Goal: Transaction & Acquisition: Purchase product/service

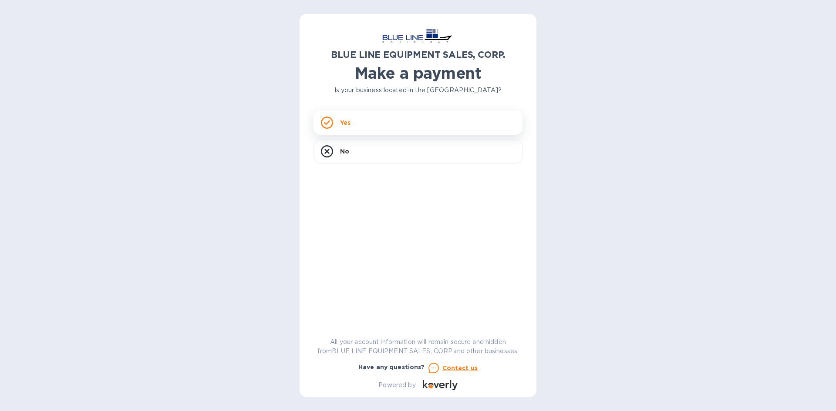
click at [346, 122] on p "Yes" at bounding box center [345, 122] width 10 height 9
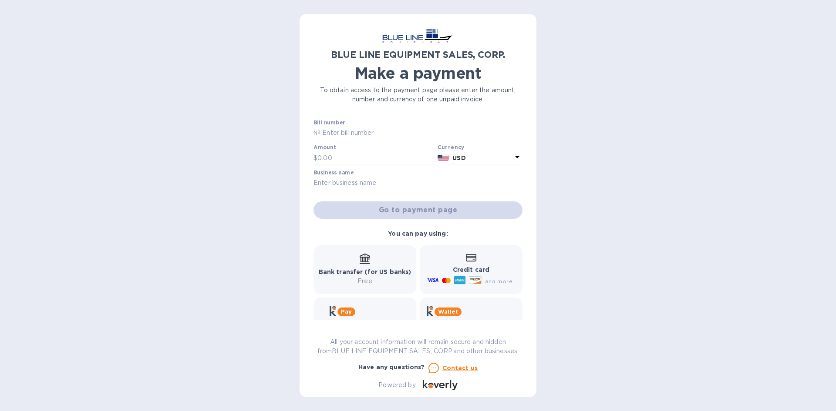
click at [345, 134] on input "text" at bounding box center [421, 133] width 202 height 13
click at [324, 131] on input "text" at bounding box center [421, 133] width 202 height 13
paste input "I43250933075"
type input "I43250933075"
click at [329, 156] on input "text" at bounding box center [375, 157] width 117 height 13
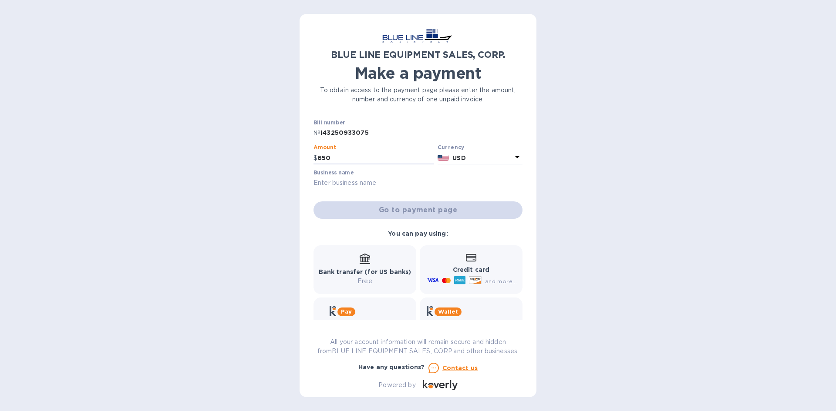
type input "650"
click at [327, 181] on input "text" at bounding box center [417, 183] width 209 height 13
type input "AC Quality Electric LLC"
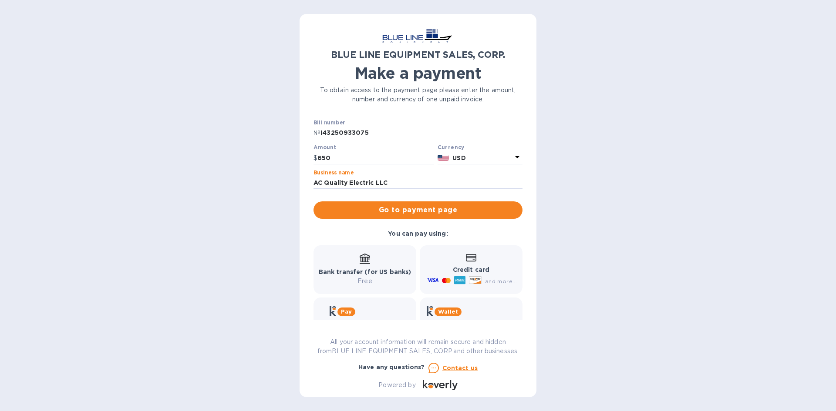
click at [356, 272] on b "Bank transfer (for US banks)" at bounding box center [365, 271] width 93 height 7
click at [359, 211] on span "Go to payment page" at bounding box center [417, 210] width 195 height 10
